Goal: Transaction & Acquisition: Book appointment/travel/reservation

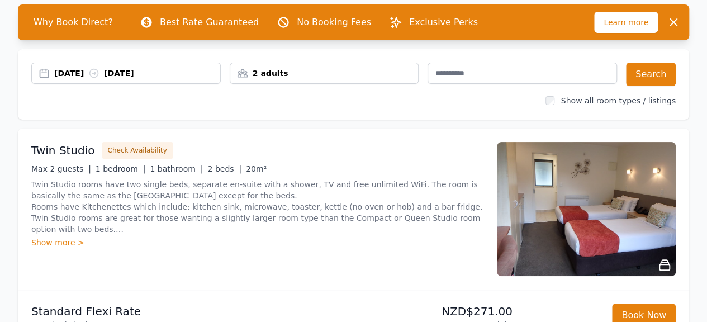
click at [98, 70] on icon at bounding box center [94, 73] width 8 height 8
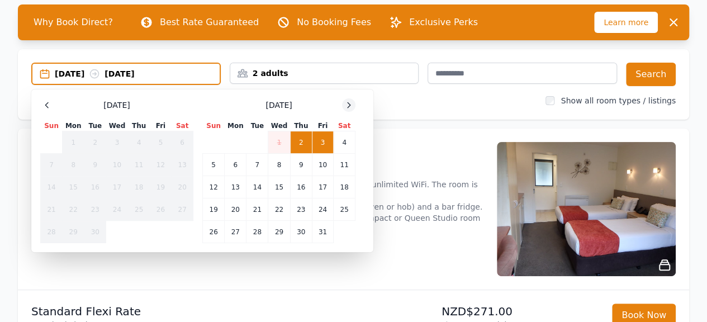
click at [350, 105] on icon at bounding box center [348, 105] width 9 height 9
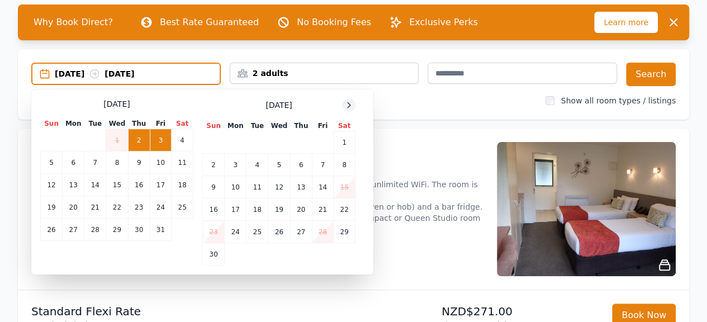
click at [350, 105] on icon at bounding box center [349, 104] width 3 height 5
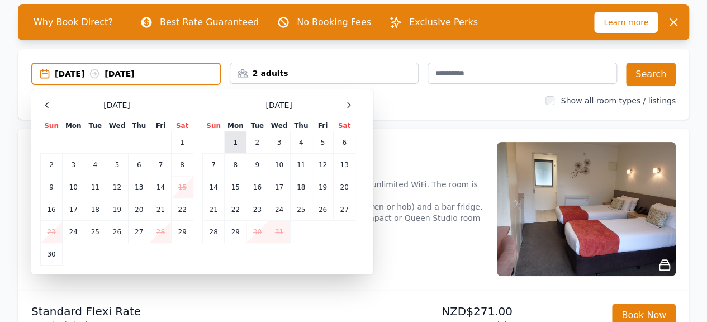
click at [238, 143] on td "1" at bounding box center [236, 142] width 22 height 22
click at [272, 141] on td "3" at bounding box center [279, 142] width 22 height 22
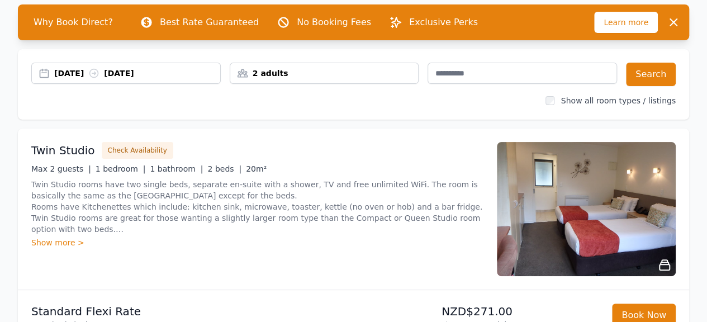
click at [339, 72] on div "2 adults" at bounding box center [324, 73] width 188 height 11
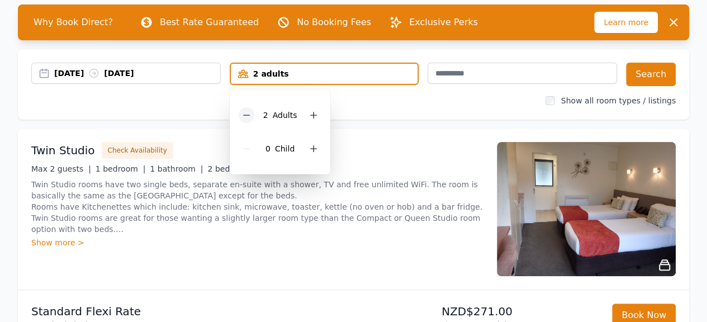
drag, startPoint x: 245, startPoint y: 116, endPoint x: 254, endPoint y: 112, distance: 10.3
click at [245, 116] on icon at bounding box center [246, 115] width 9 height 9
click at [383, 121] on div "Why Book Direct? Best Rate Guaranteed No Booking Fees Exclusive Perks Learn mor…" at bounding box center [353, 204] width 707 height 445
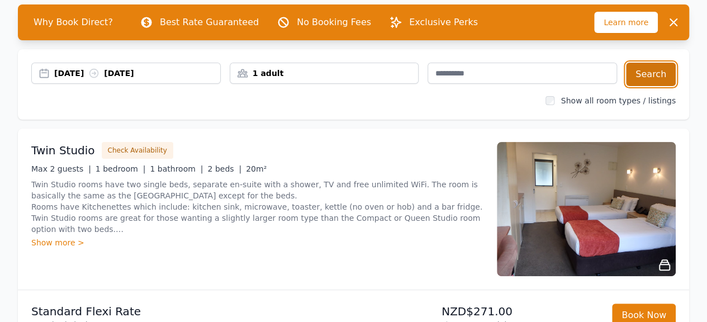
click at [638, 80] on button "Search" at bounding box center [651, 74] width 50 height 23
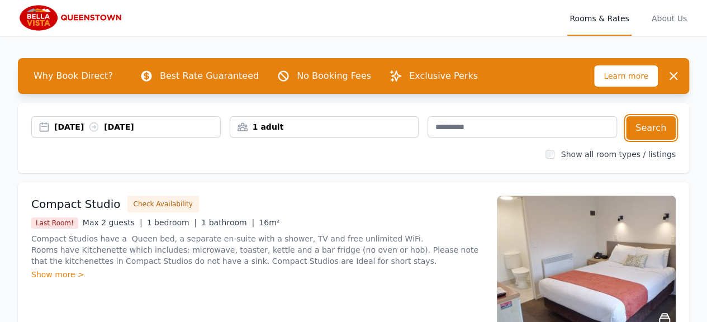
scroll to position [1, 0]
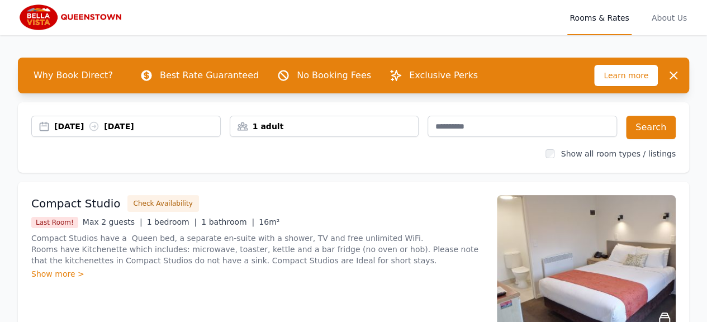
click at [86, 71] on span "Why Book Direct?" at bounding box center [73, 75] width 97 height 22
click at [197, 69] on p "Best Rate Guaranteed" at bounding box center [209, 75] width 99 height 13
click at [409, 75] on p "Exclusive Perks" at bounding box center [443, 75] width 69 height 13
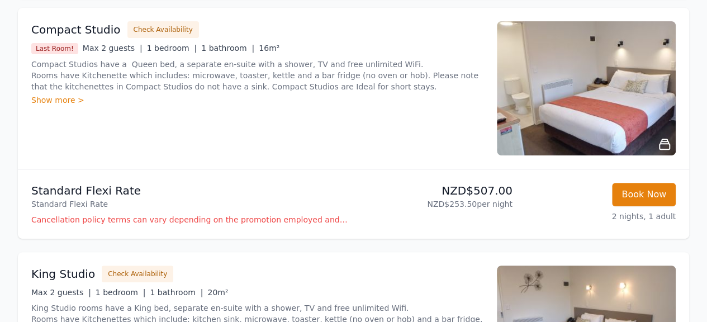
scroll to position [184, 0]
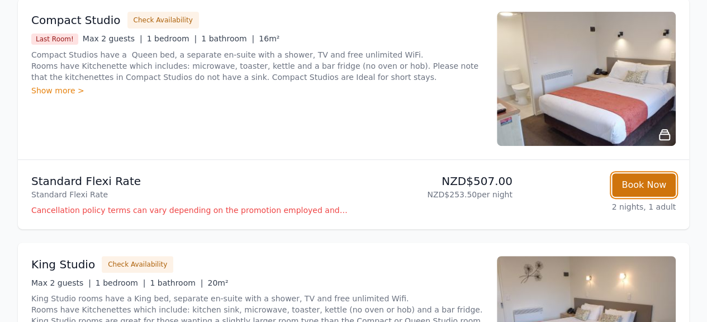
click at [643, 187] on button "Book Now" at bounding box center [644, 184] width 64 height 23
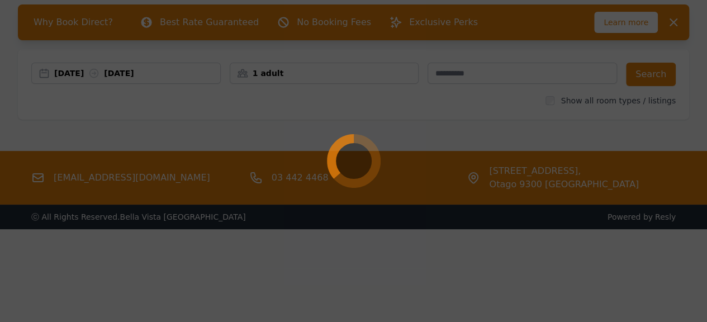
scroll to position [54, 0]
select select "**"
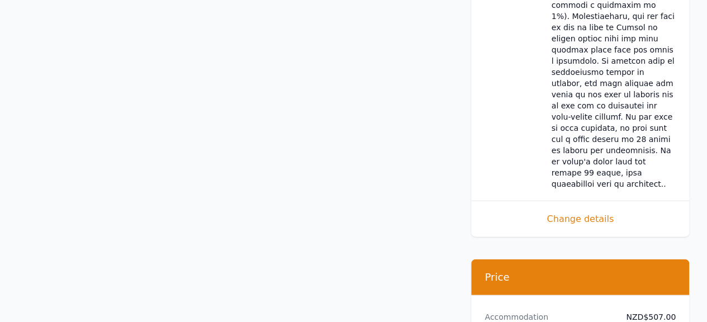
scroll to position [1268, 0]
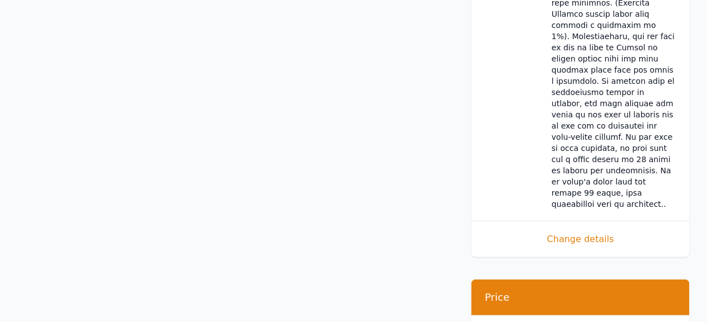
scroll to position [54, 0]
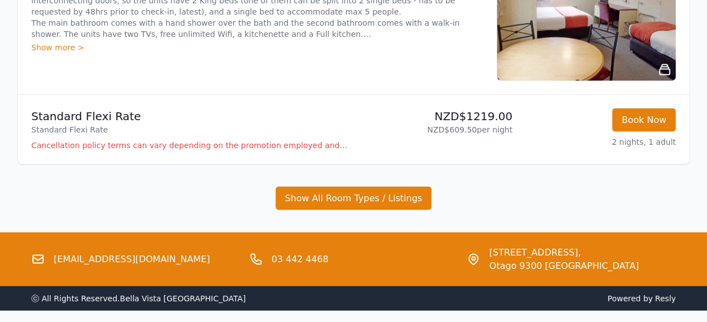
scroll to position [981, 0]
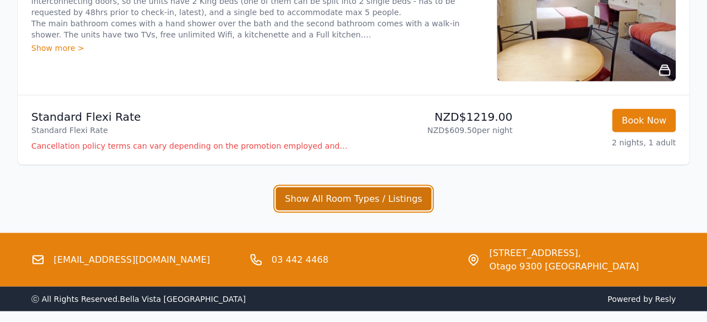
click at [314, 194] on button "Show All Room Types / Listings" at bounding box center [354, 198] width 156 height 23
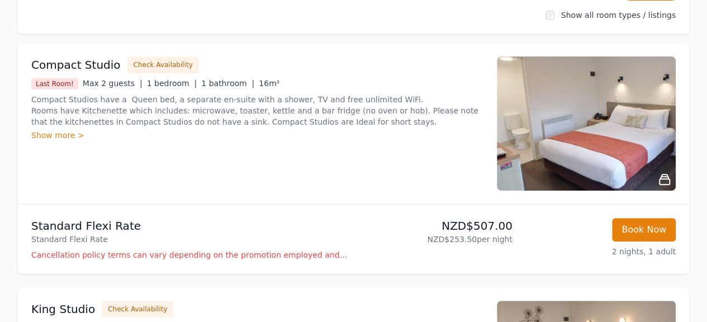
scroll to position [140, 0]
click at [127, 100] on p "Compact Studios have a Queen bed, a separate en-suite with a shower, TV and fre…" at bounding box center [257, 110] width 452 height 34
click at [67, 72] on div "Compact Studio Check Availability" at bounding box center [257, 64] width 452 height 17
click at [56, 143] on div "Compact Studio Check Availability Last Room! Max 2 guests | 1 bedroom | 1 bathr…" at bounding box center [257, 123] width 452 height 134
click at [56, 137] on div "Show more >" at bounding box center [257, 134] width 452 height 11
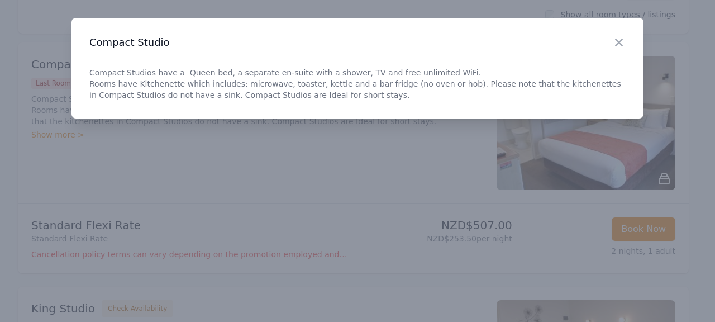
click at [382, 145] on div at bounding box center [357, 161] width 715 height 322
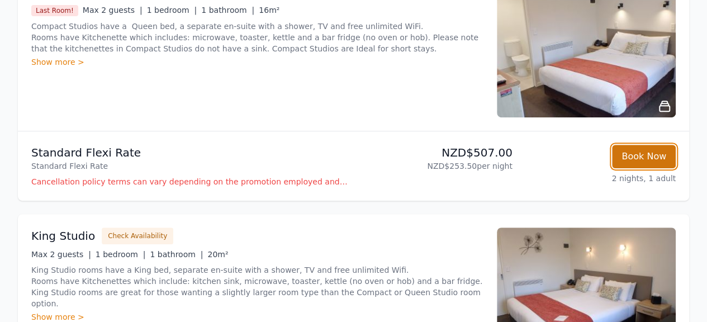
click at [653, 154] on button "Book Now" at bounding box center [644, 156] width 64 height 23
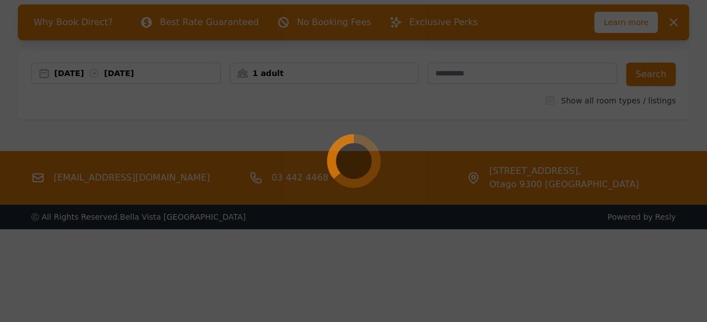
scroll to position [54, 0]
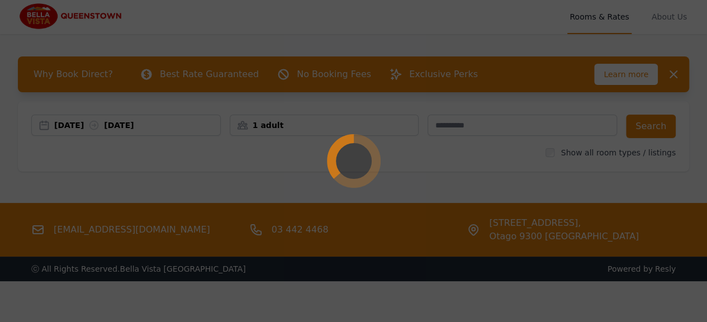
select select "**"
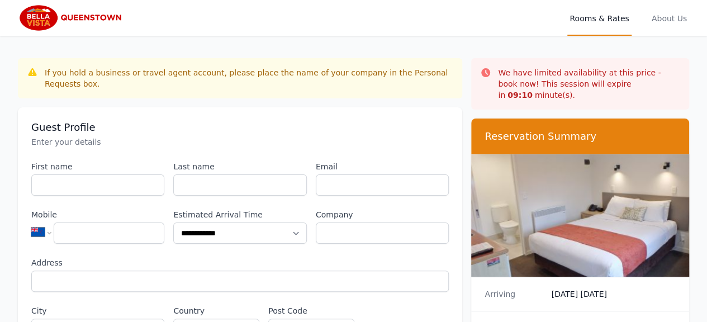
scroll to position [46, 0]
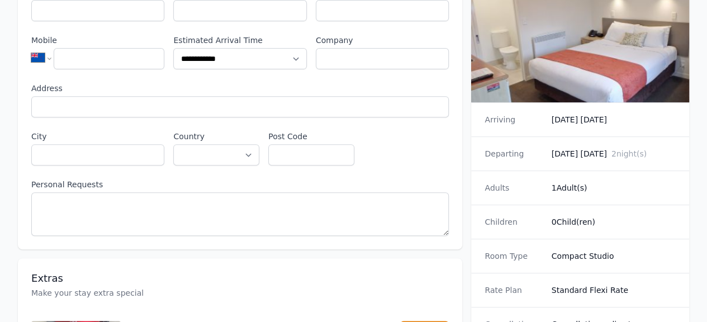
scroll to position [0, 0]
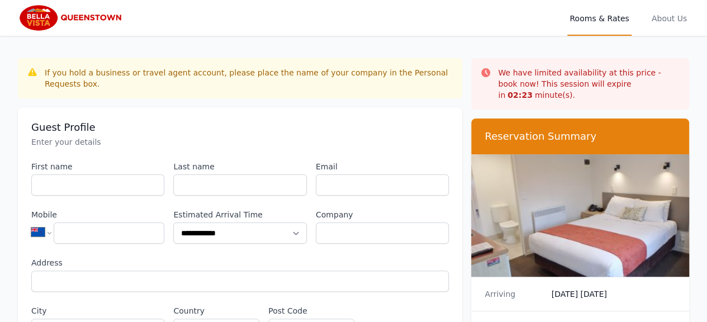
scroll to position [54, 0]
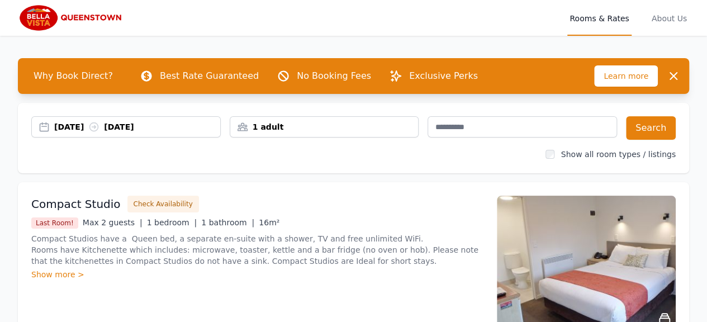
click at [86, 124] on div "[DATE] [DATE]" at bounding box center [137, 126] width 166 height 11
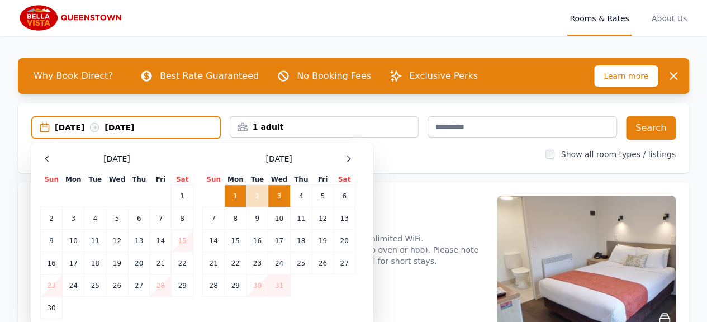
click at [282, 192] on td "3" at bounding box center [279, 196] width 22 height 22
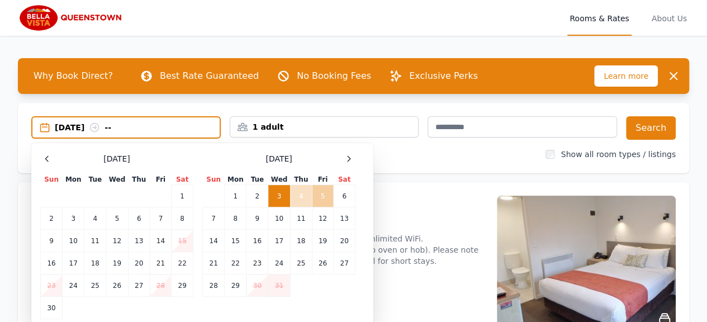
click at [319, 195] on td "5" at bounding box center [322, 196] width 21 height 22
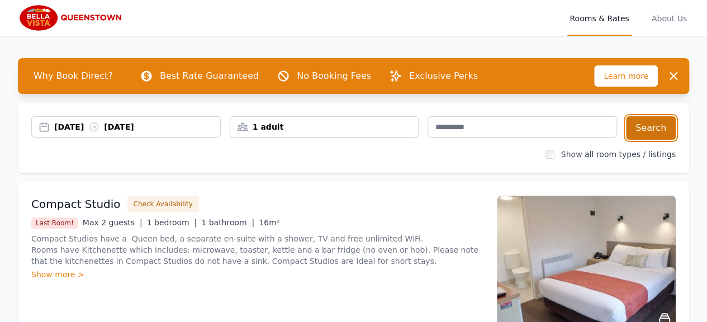
click at [652, 119] on button "Search" at bounding box center [651, 127] width 50 height 23
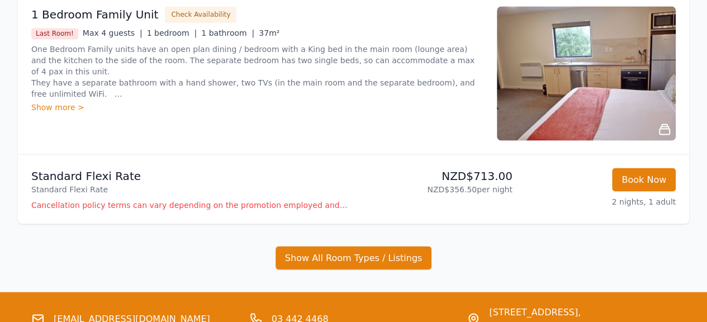
scroll to position [925, 0]
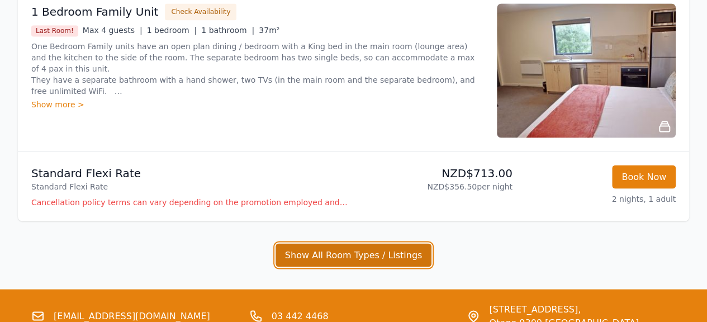
click at [385, 248] on button "Show All Room Types / Listings" at bounding box center [354, 254] width 156 height 23
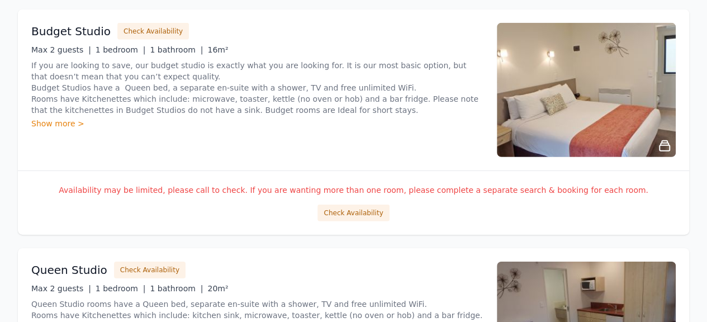
scroll to position [1628, 0]
click at [66, 117] on div "Show more >" at bounding box center [257, 122] width 452 height 11
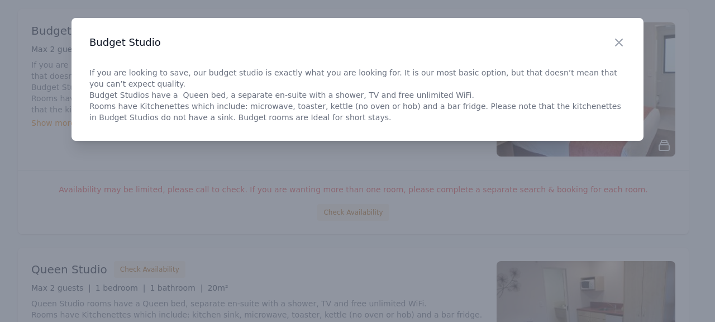
click at [143, 154] on div at bounding box center [357, 161] width 715 height 322
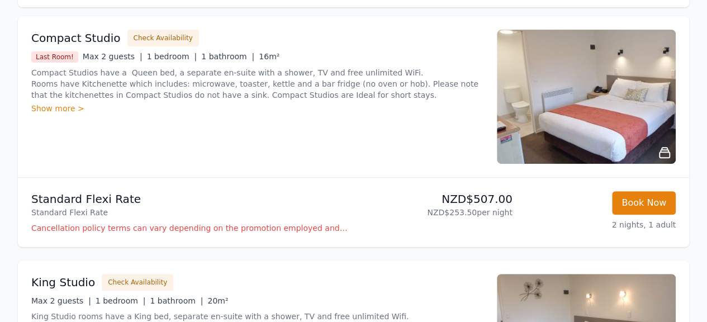
scroll to position [167, 0]
